Goal: Transaction & Acquisition: Purchase product/service

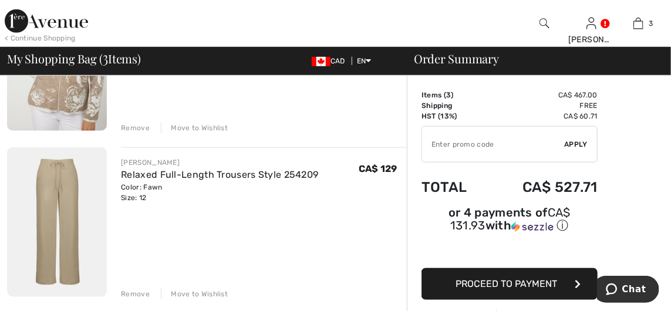
scroll to position [357, 0]
click at [86, 212] on img at bounding box center [57, 222] width 100 height 150
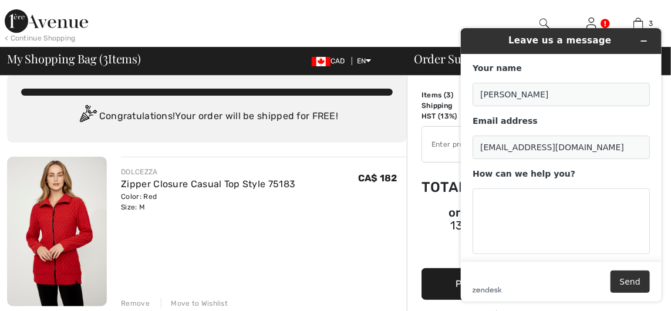
scroll to position [15, 0]
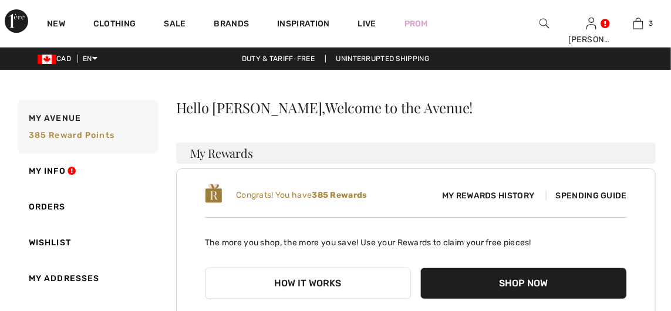
click at [54, 25] on link "New" at bounding box center [56, 25] width 18 height 12
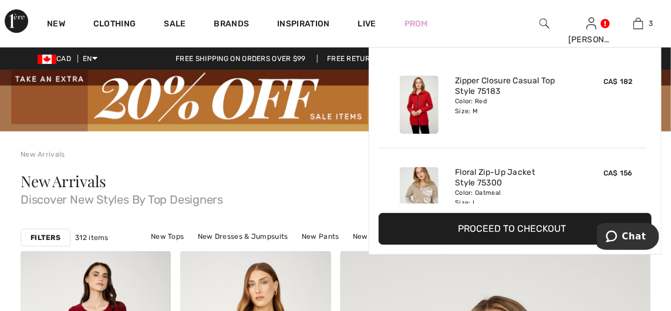
click at [648, 17] on link "3" at bounding box center [638, 23] width 46 height 14
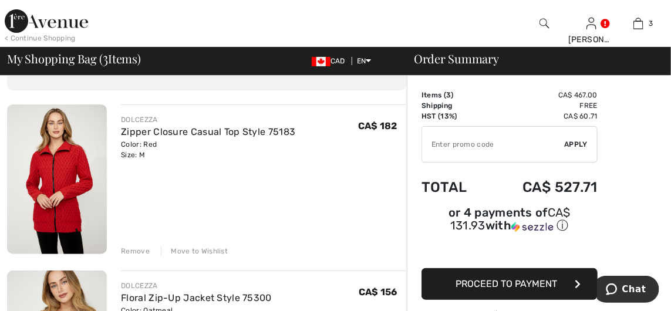
scroll to position [76, 0]
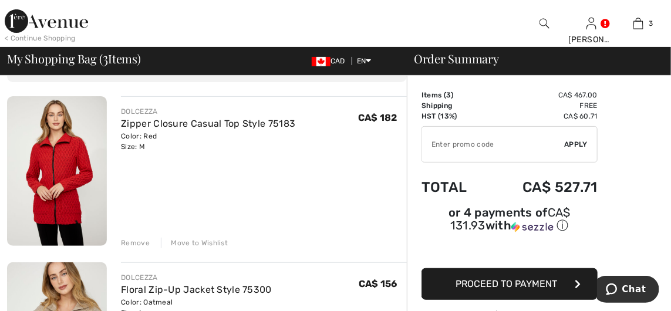
click at [90, 148] on img at bounding box center [57, 171] width 100 height 150
click at [93, 144] on img at bounding box center [57, 171] width 100 height 150
click at [149, 124] on link "Zipper Closure Casual Top Style 75183" at bounding box center [208, 123] width 174 height 11
click at [72, 156] on img at bounding box center [57, 171] width 100 height 150
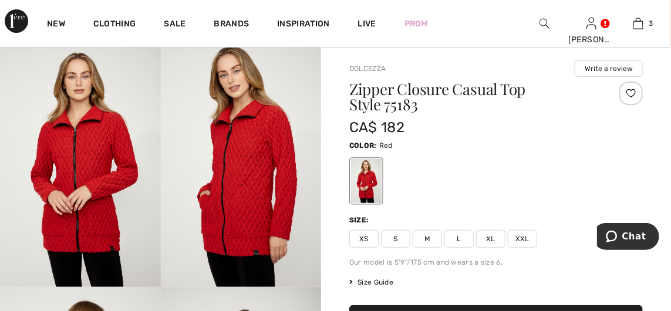
scroll to position [86, 0]
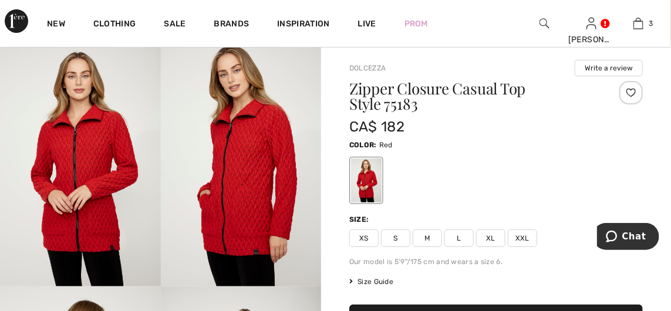
click at [377, 283] on span "Size Guide" at bounding box center [371, 281] width 44 height 11
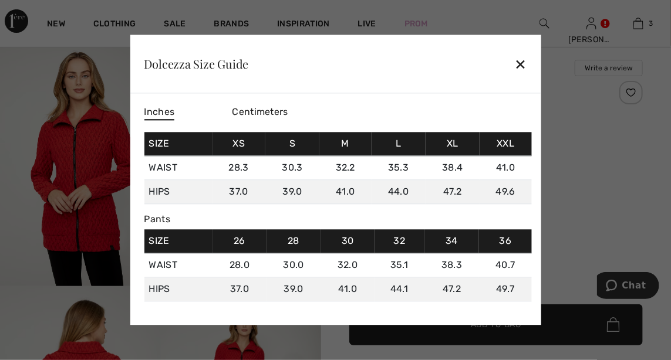
click at [527, 60] on div "Dolcezza Size Guide ✕" at bounding box center [335, 64] width 411 height 59
click at [523, 66] on div "✕" at bounding box center [520, 64] width 12 height 25
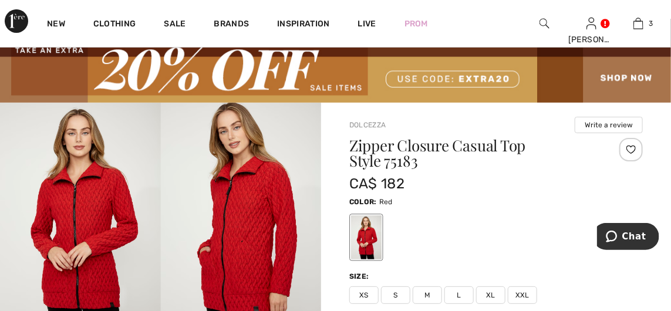
scroll to position [0, 0]
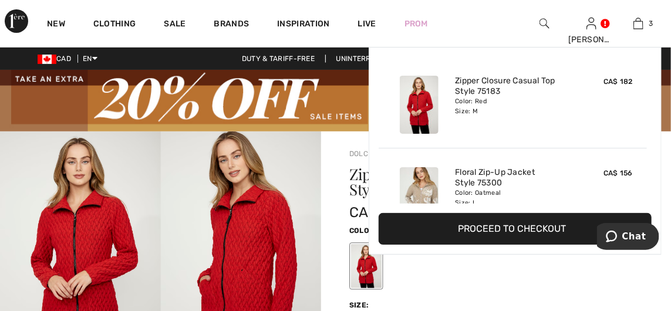
click at [644, 19] on link "3" at bounding box center [638, 23] width 46 height 14
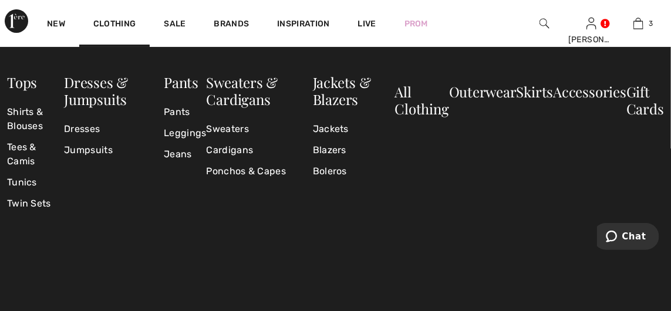
scroll to position [3167, 0]
click at [333, 127] on link "Jackets" at bounding box center [354, 129] width 82 height 21
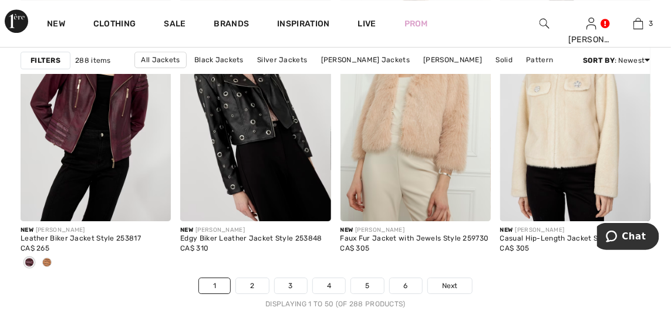
scroll to position [4470, 0]
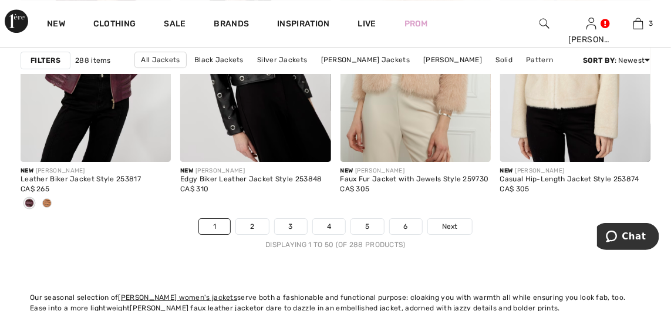
click at [255, 224] on link "2" at bounding box center [252, 226] width 32 height 15
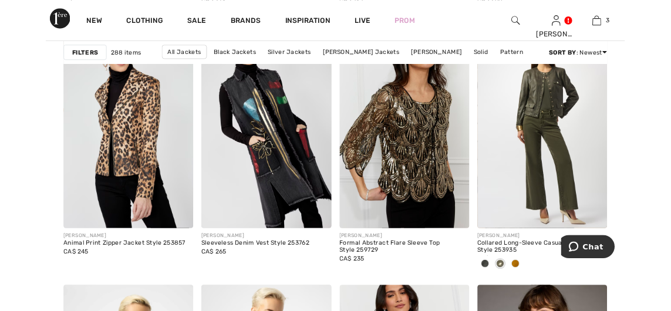
scroll to position [4078, 0]
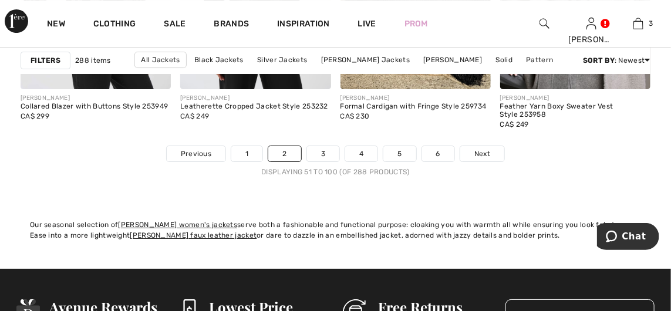
click at [325, 153] on link "3" at bounding box center [323, 153] width 32 height 15
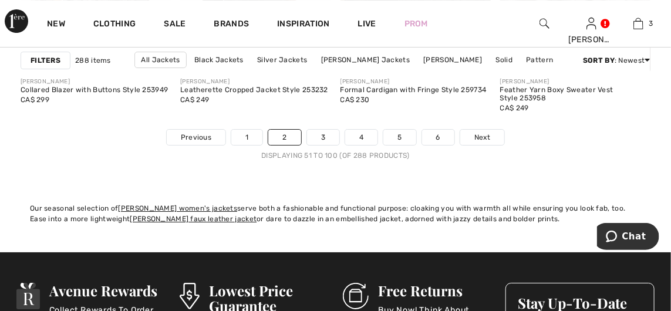
scroll to position [4592, 0]
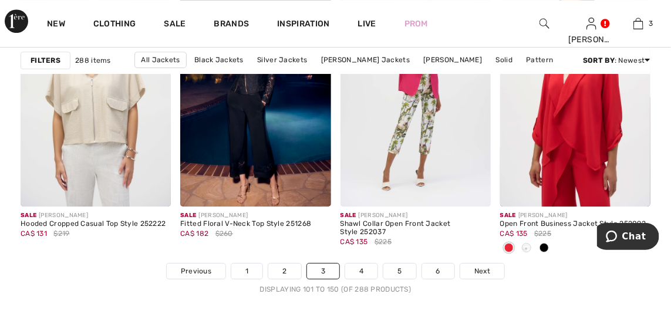
scroll to position [4426, 0]
click at [358, 269] on link "4" at bounding box center [361, 270] width 32 height 15
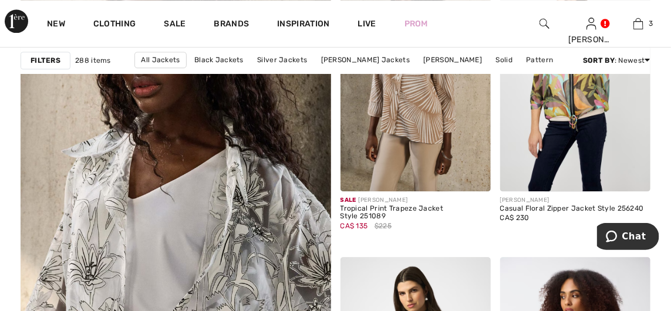
scroll to position [2550, 0]
